Goal: Task Accomplishment & Management: Complete application form

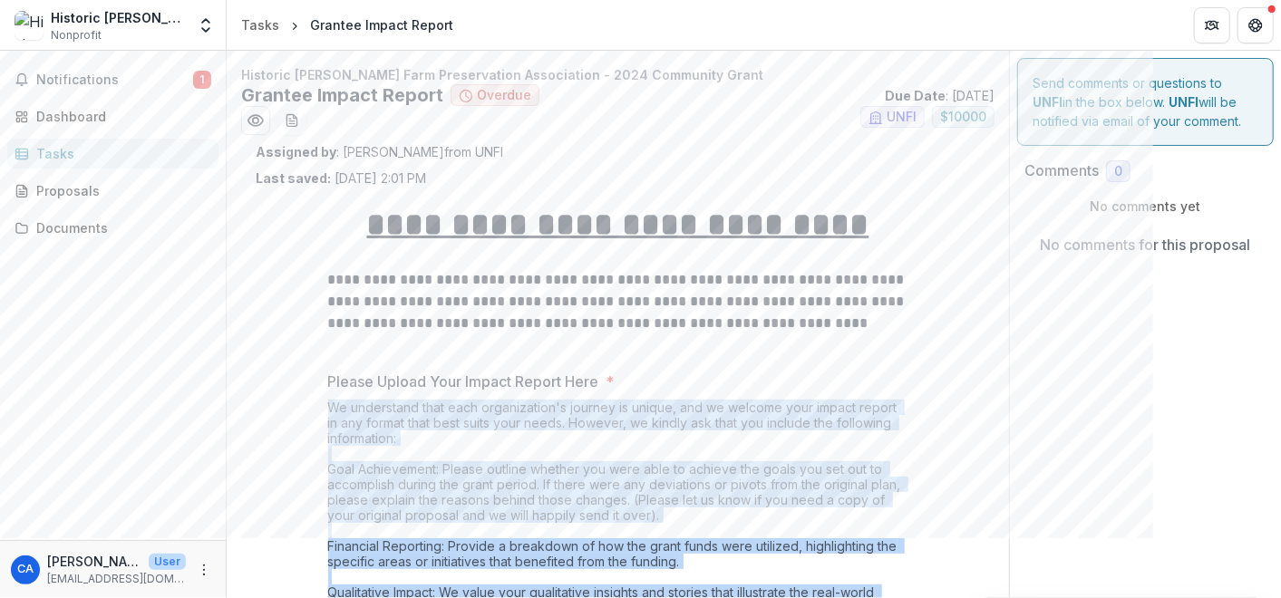
scroll to position [215, 0]
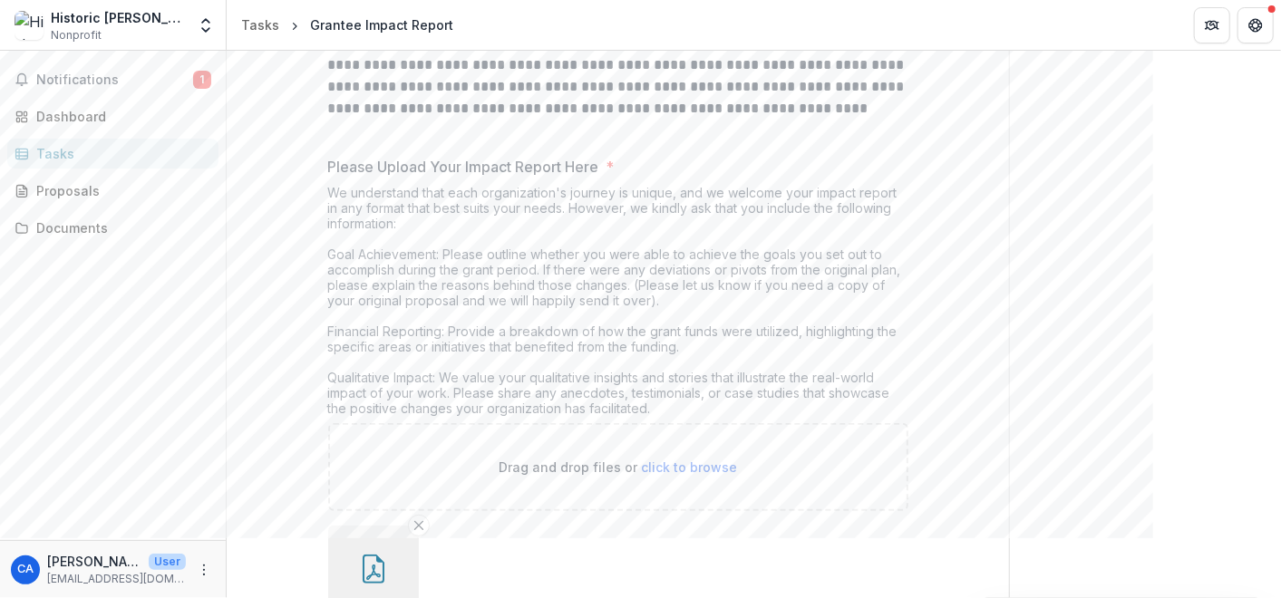
click at [626, 157] on label "Please Upload Your Impact Report Here *" at bounding box center [612, 167] width 569 height 22
click at [603, 160] on label "Please Upload Your Impact Report Here *" at bounding box center [612, 167] width 569 height 22
click at [370, 567] on icon "button" at bounding box center [373, 572] width 15 height 15
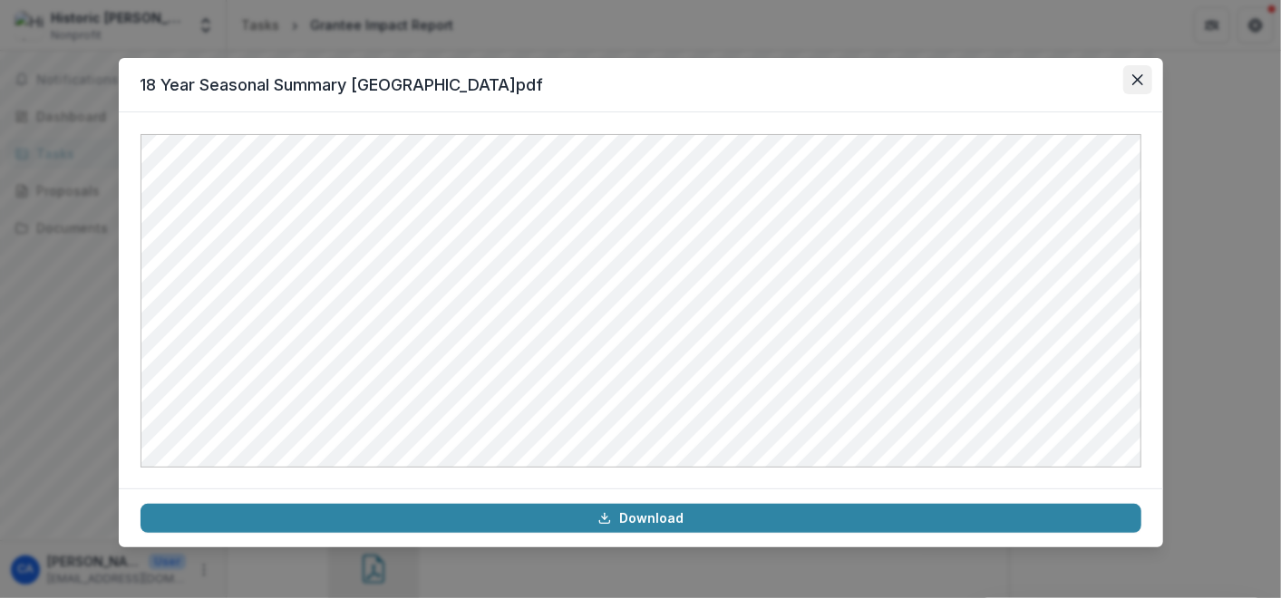
click at [1136, 73] on button "Close" at bounding box center [1137, 79] width 29 height 29
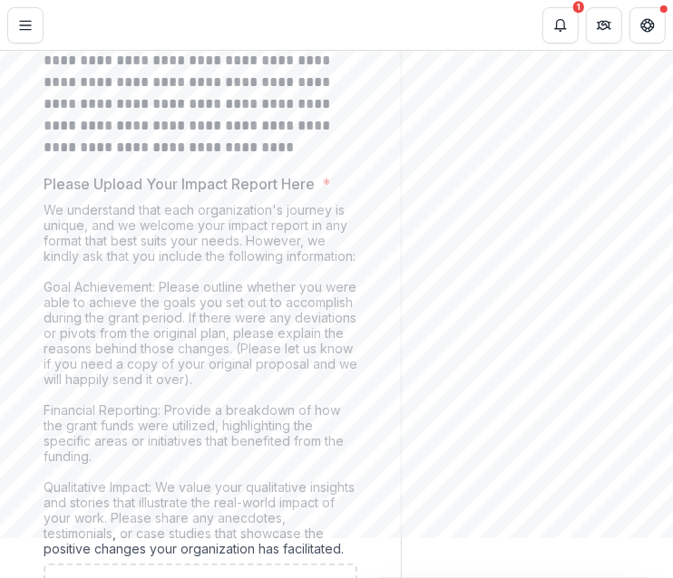
scroll to position [340, 0]
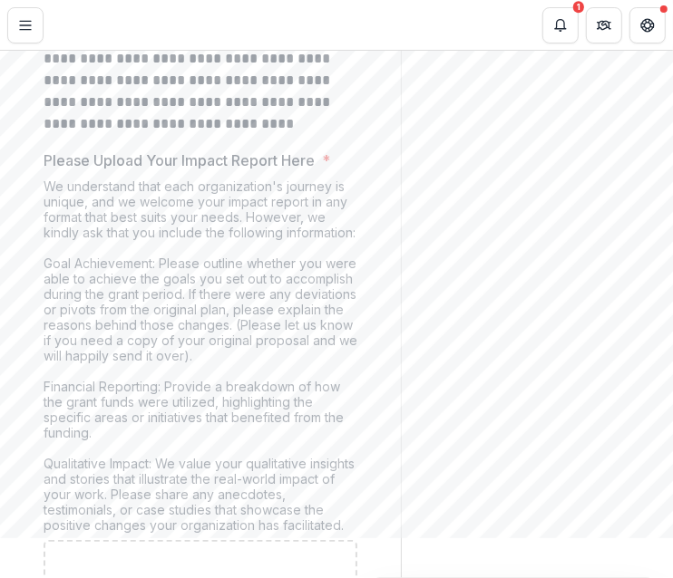
click at [289, 150] on p "Please Upload Your Impact Report Here" at bounding box center [179, 161] width 271 height 22
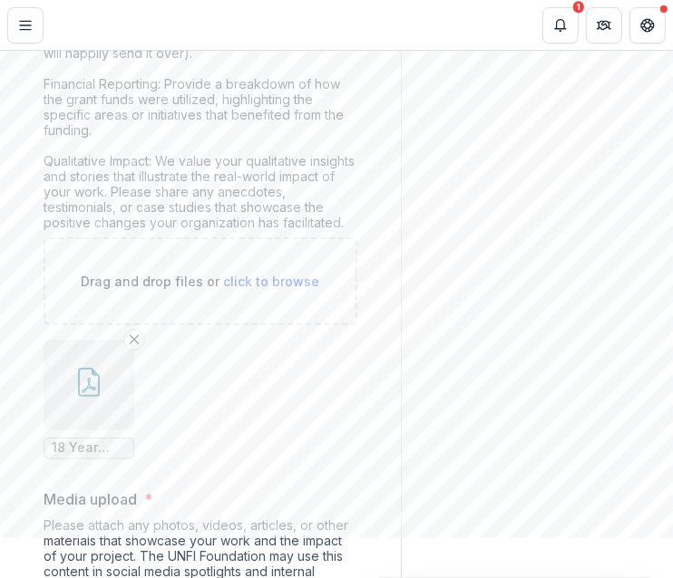
scroll to position [638, 0]
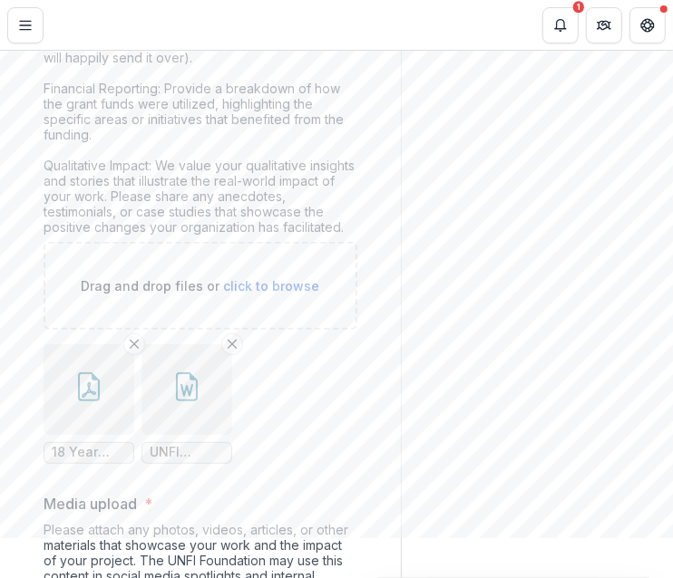
click at [182, 400] on icon "button" at bounding box center [186, 387] width 29 height 29
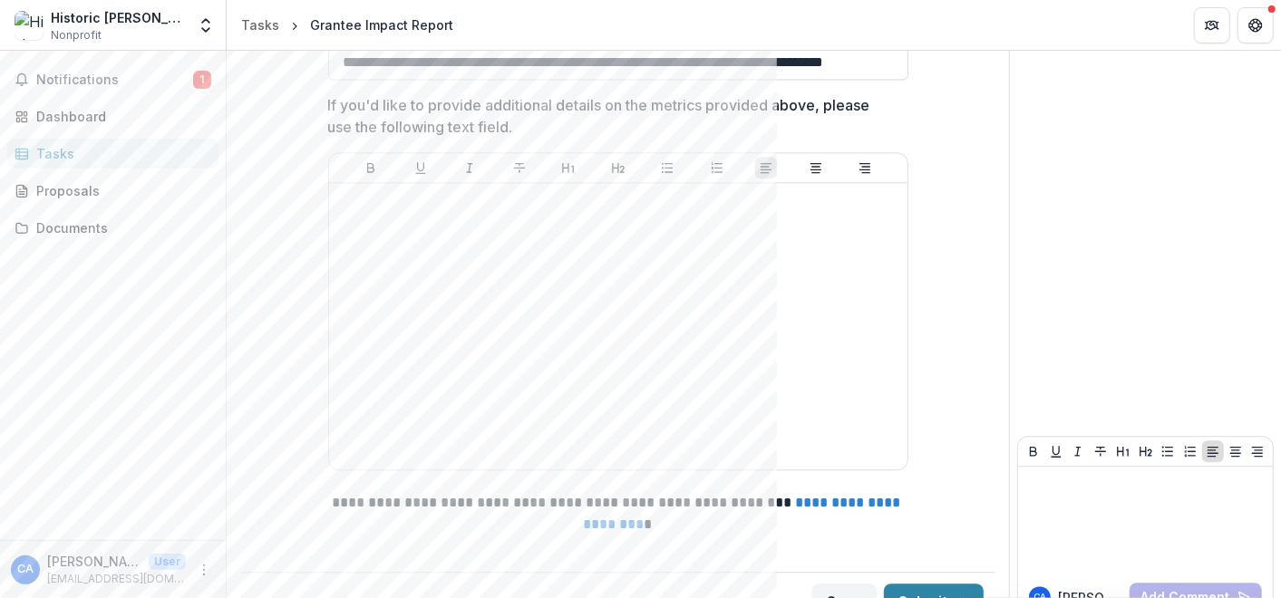
scroll to position [2434, 0]
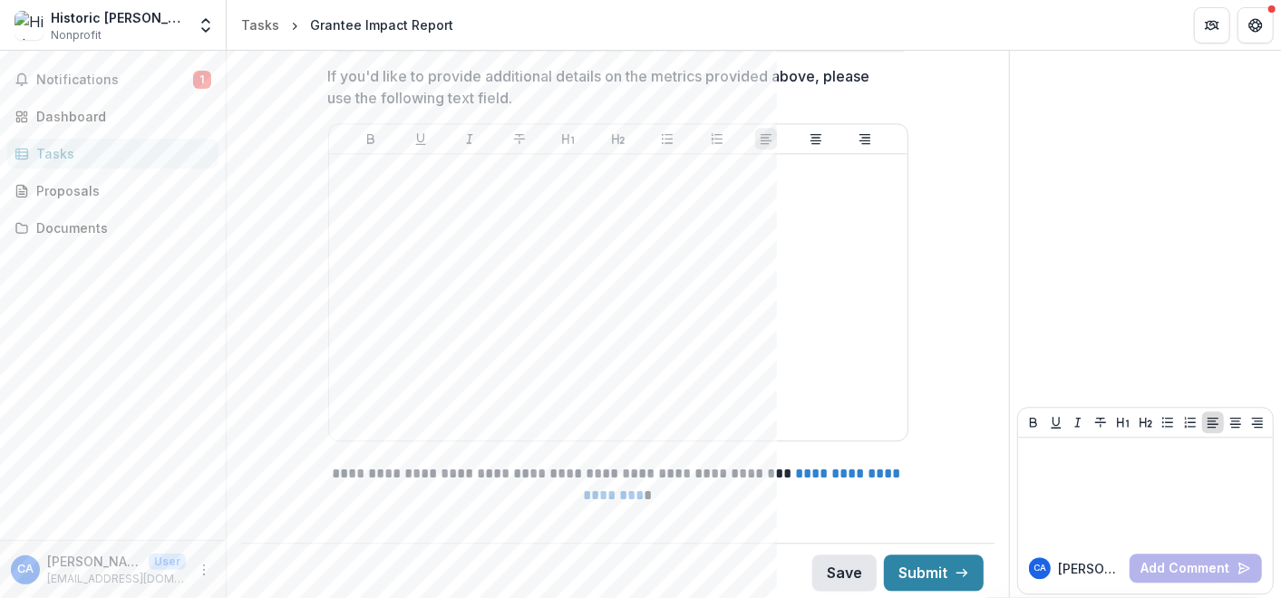
click at [674, 562] on button "Save" at bounding box center [844, 573] width 64 height 36
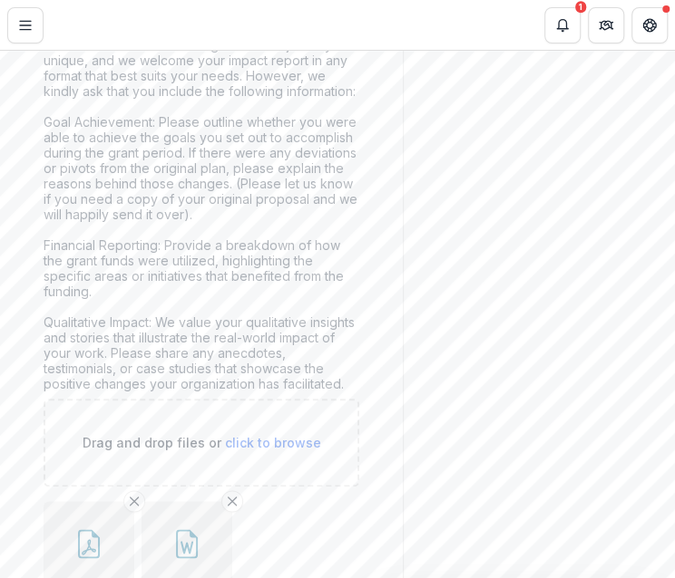
scroll to position [587, 0]
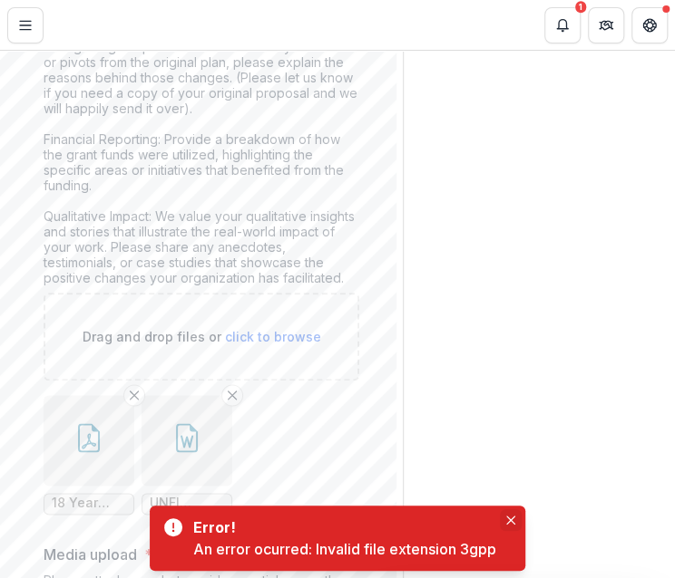
click at [512, 519] on icon "Close" at bounding box center [510, 520] width 9 height 9
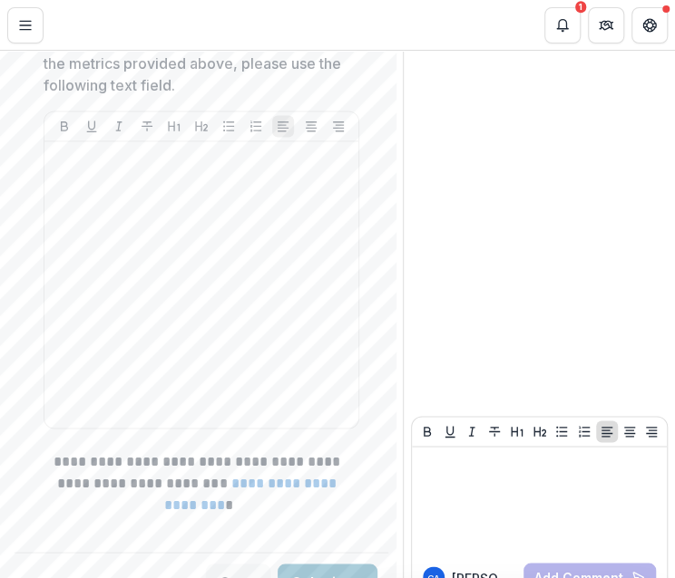
scroll to position [3187, 0]
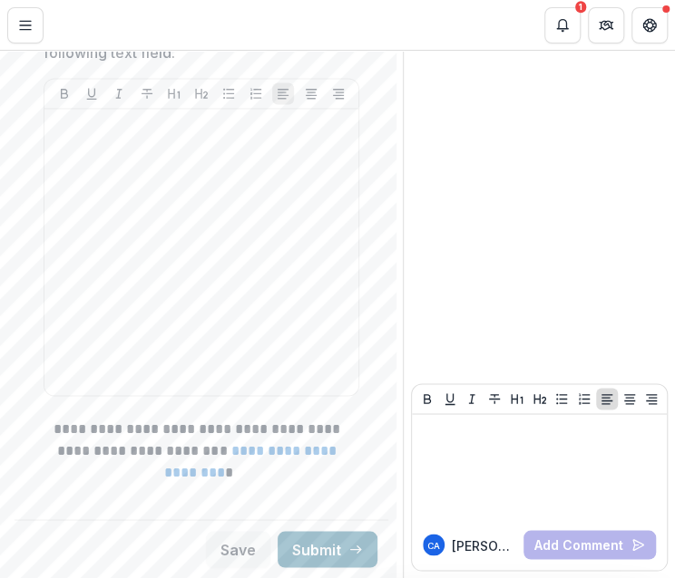
click at [314, 539] on button "Submit" at bounding box center [327, 549] width 100 height 36
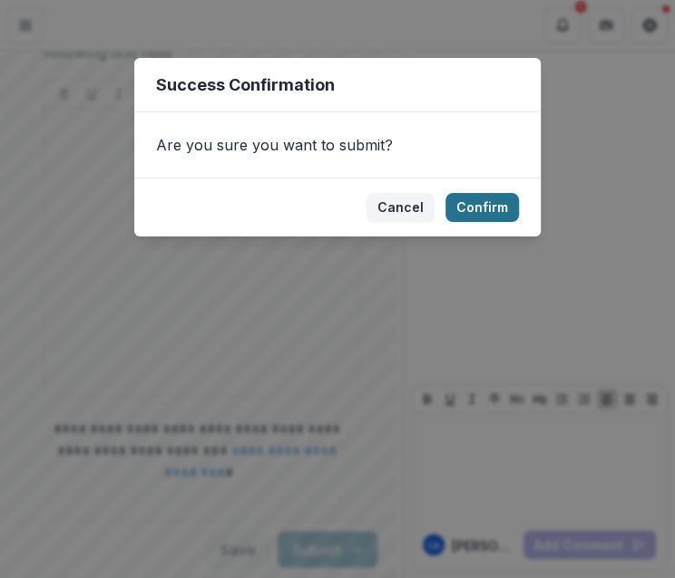
click at [482, 198] on button "Confirm" at bounding box center [481, 207] width 73 height 29
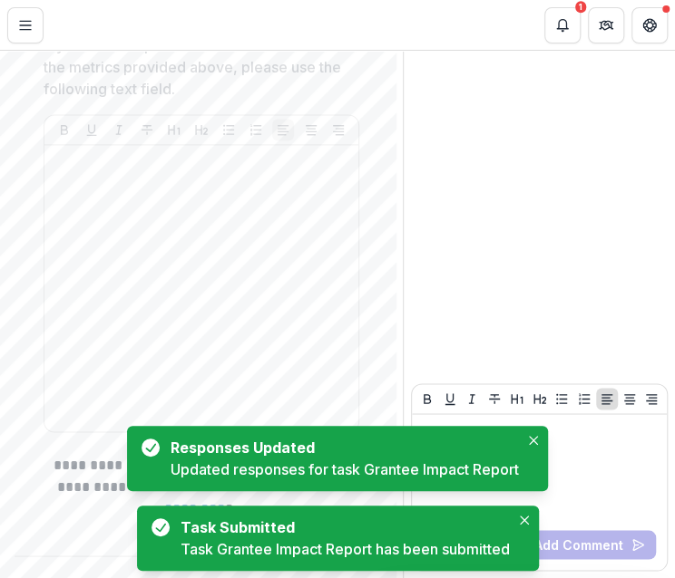
scroll to position [3194, 0]
